Goal: Task Accomplishment & Management: Manage account settings

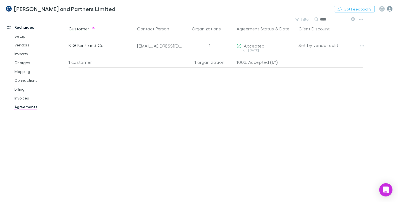
click at [391, 9] on icon "button" at bounding box center [390, 9] width 6 height 6
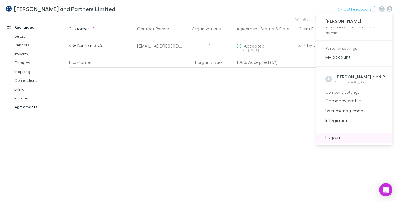
click at [336, 139] on span "Logout" at bounding box center [354, 137] width 67 height 7
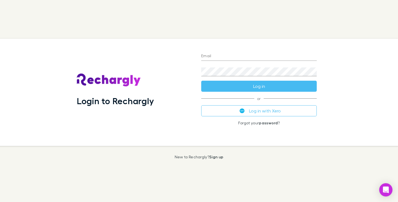
type input "**********"
